Goal: Information Seeking & Learning: Find specific fact

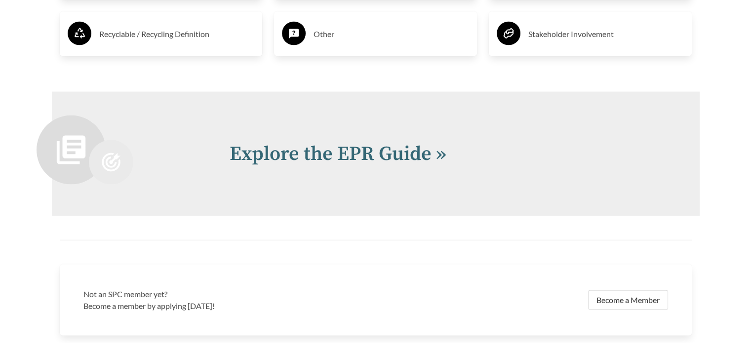
scroll to position [2079, 0]
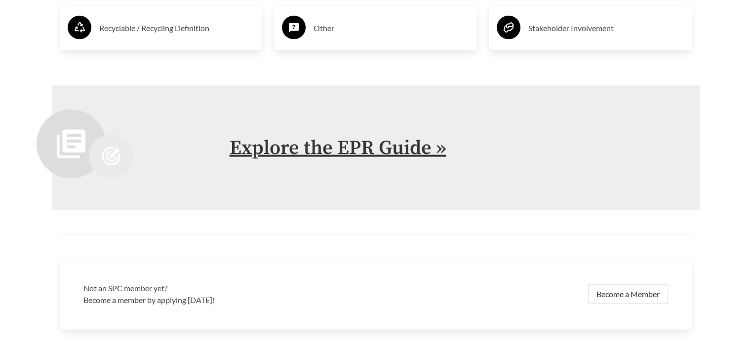
click at [369, 153] on link "Explore the EPR Guide »" at bounding box center [338, 148] width 217 height 25
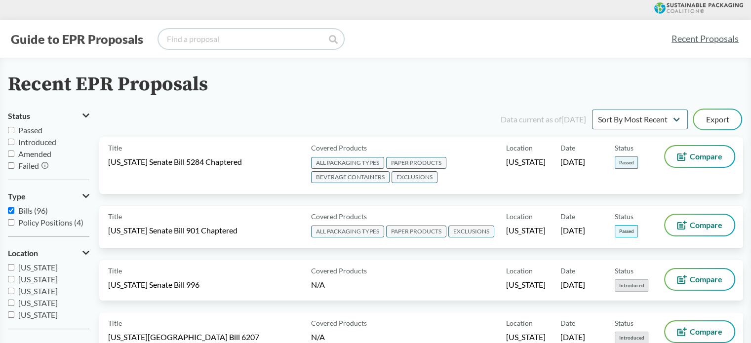
click at [220, 41] on input "search" at bounding box center [250, 39] width 185 height 20
type input "[US_STATE]"
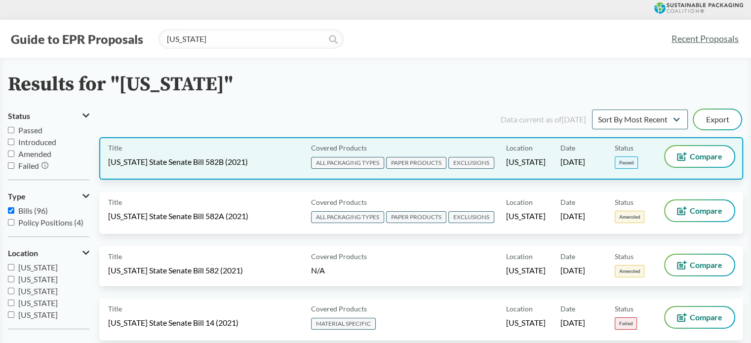
click at [216, 163] on span "[US_STATE] State Senate Bill 582B (2021)" at bounding box center [178, 161] width 140 height 11
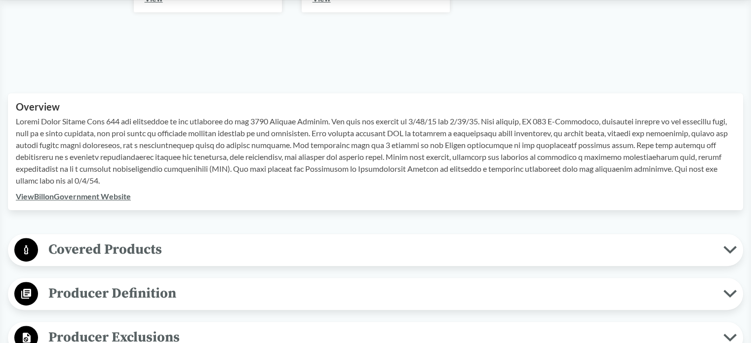
scroll to position [250, 0]
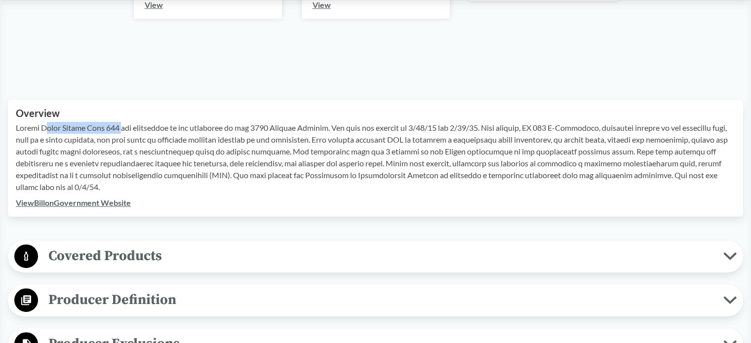
drag, startPoint x: 50, startPoint y: 128, endPoint x: 116, endPoint y: 132, distance: 66.7
click at [116, 132] on p at bounding box center [375, 157] width 719 height 71
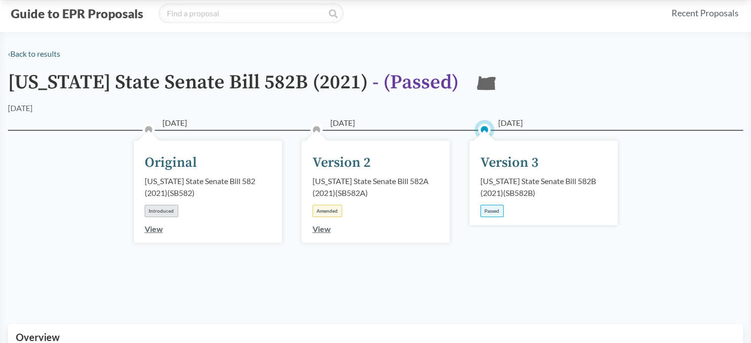
scroll to position [0, 0]
